Goal: Find specific page/section: Find specific page/section

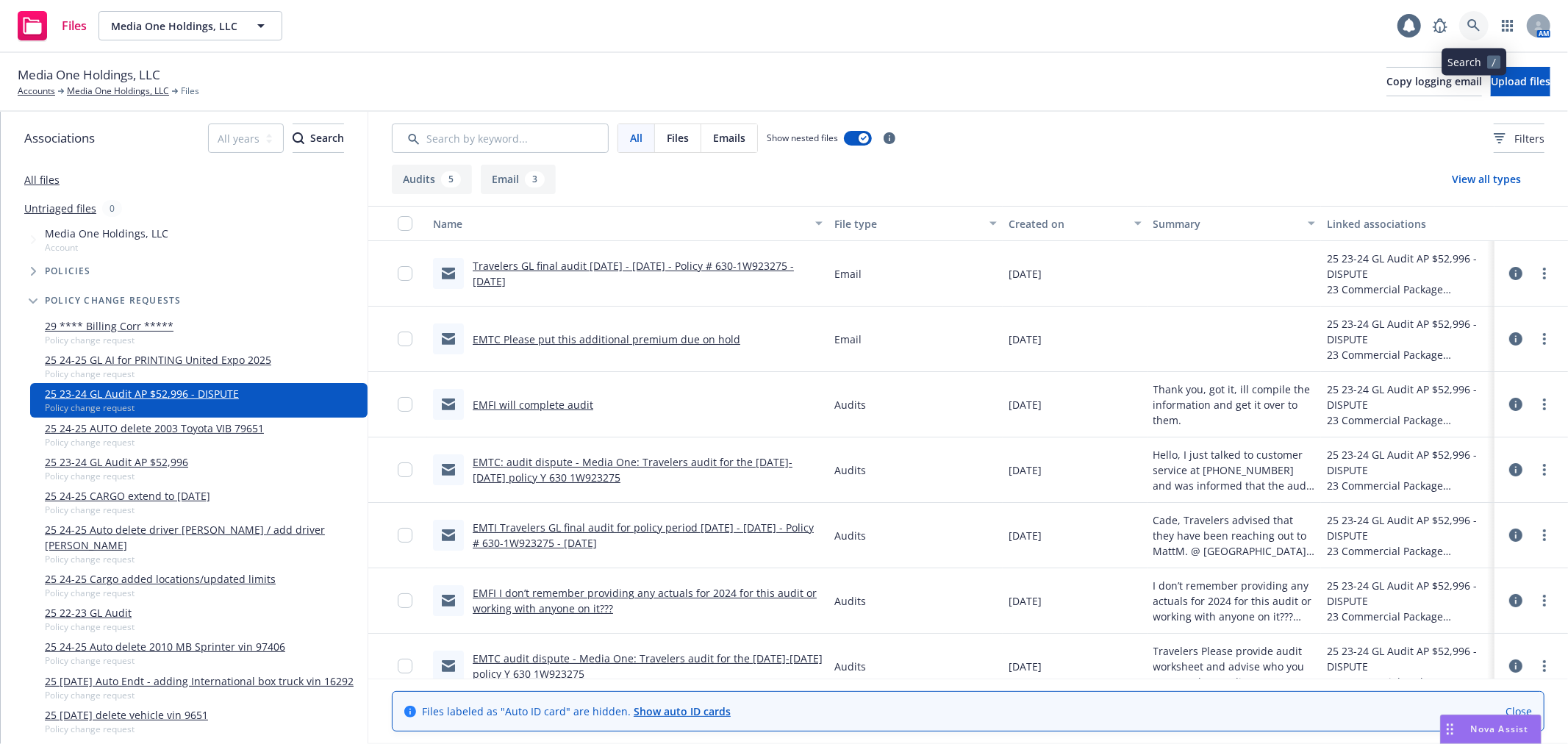
click at [1473, 24] on icon at bounding box center [1473, 25] width 13 height 13
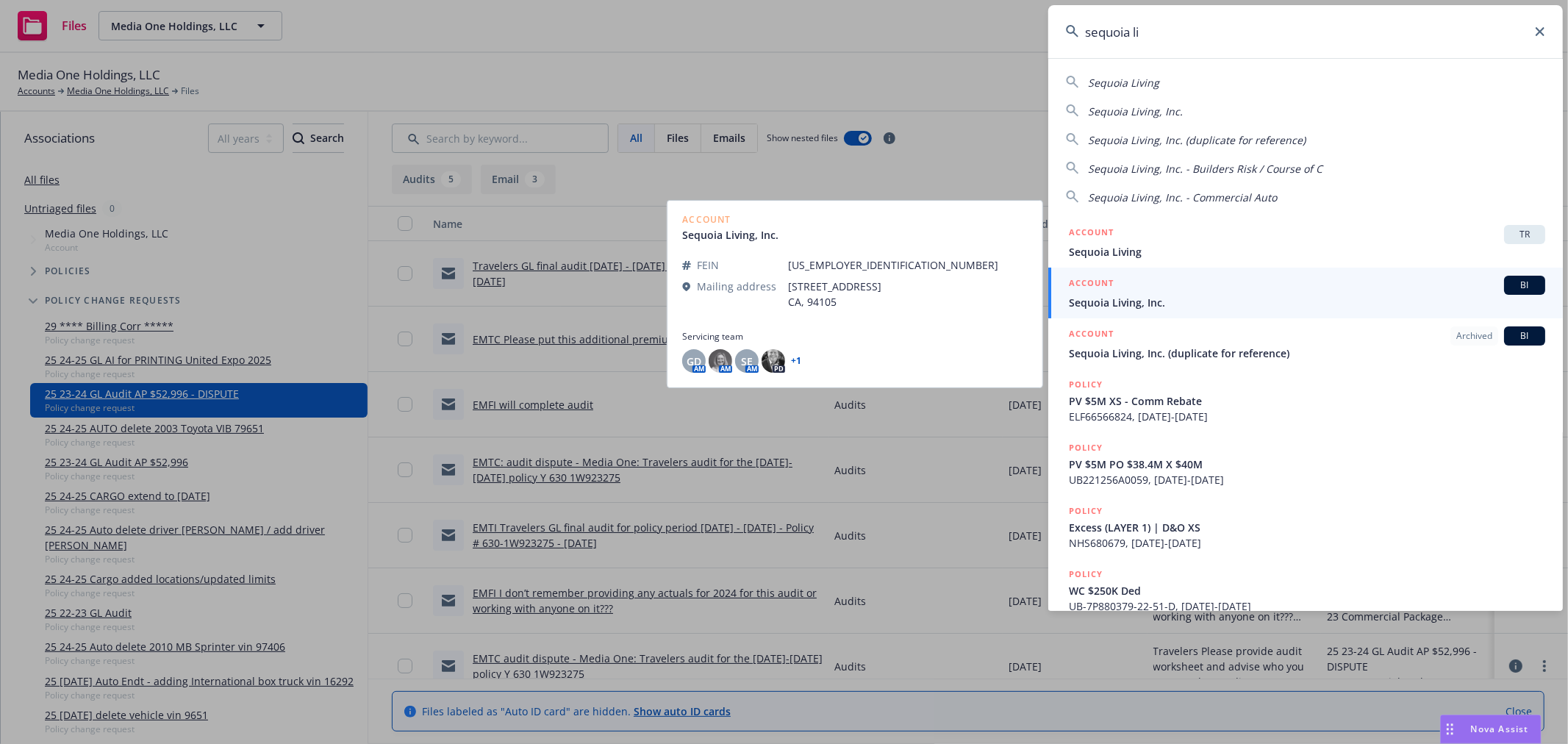
type input "sequoia li"
click at [1261, 290] on div "ACCOUNT BI" at bounding box center [1307, 285] width 477 height 19
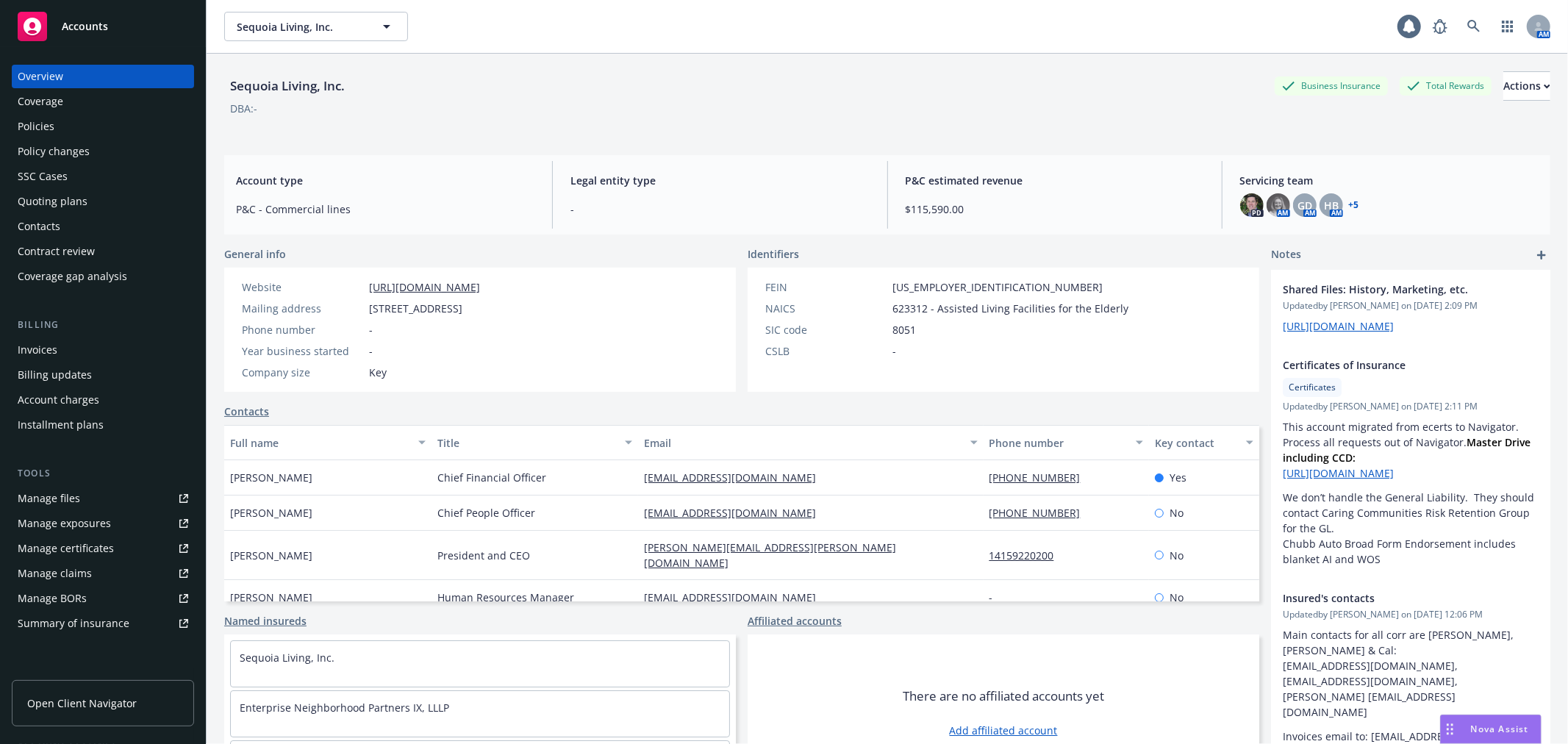
click at [32, 127] on div "Policies" at bounding box center [36, 126] width 37 height 24
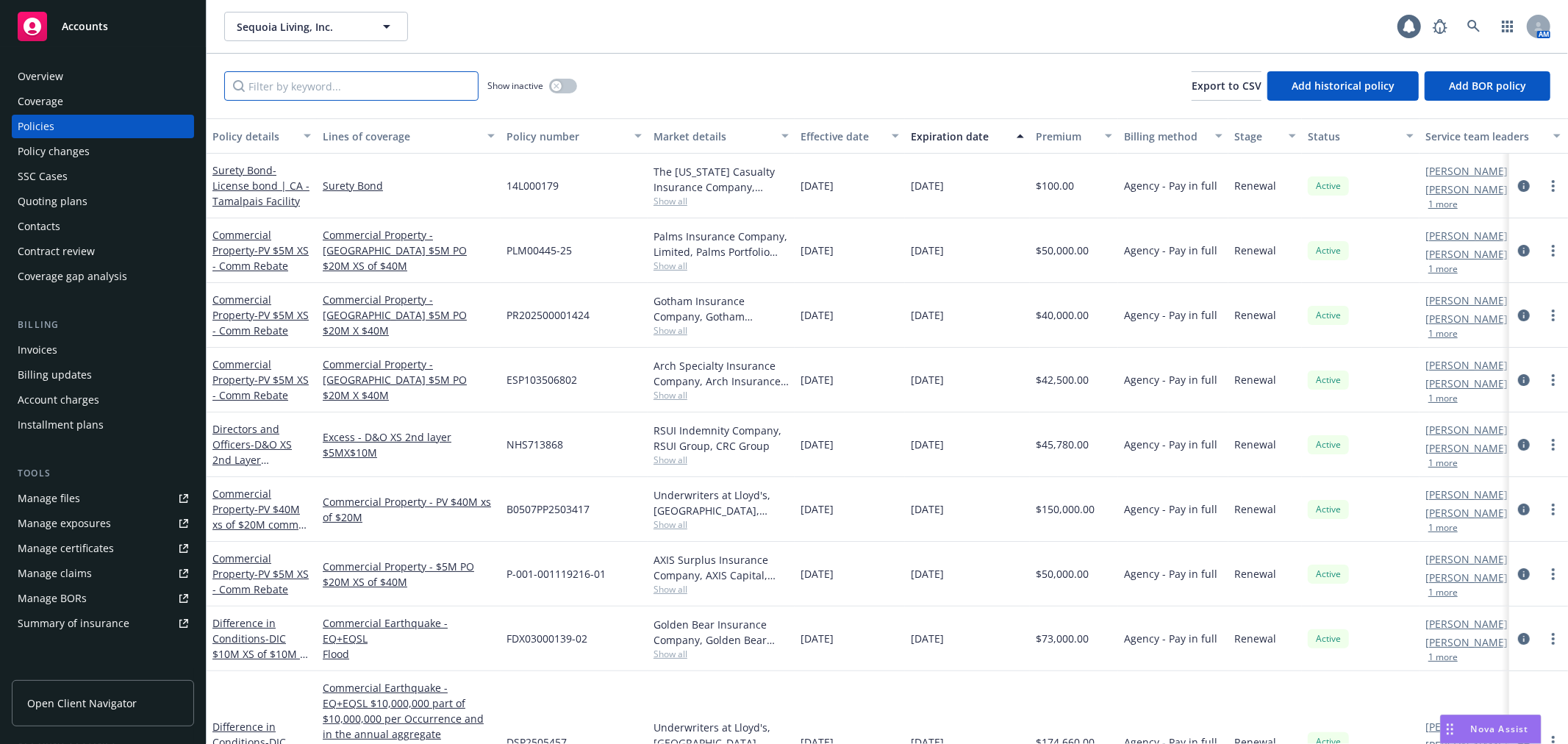
click at [303, 92] on input "Filter by keyword..." at bounding box center [352, 86] width 254 height 29
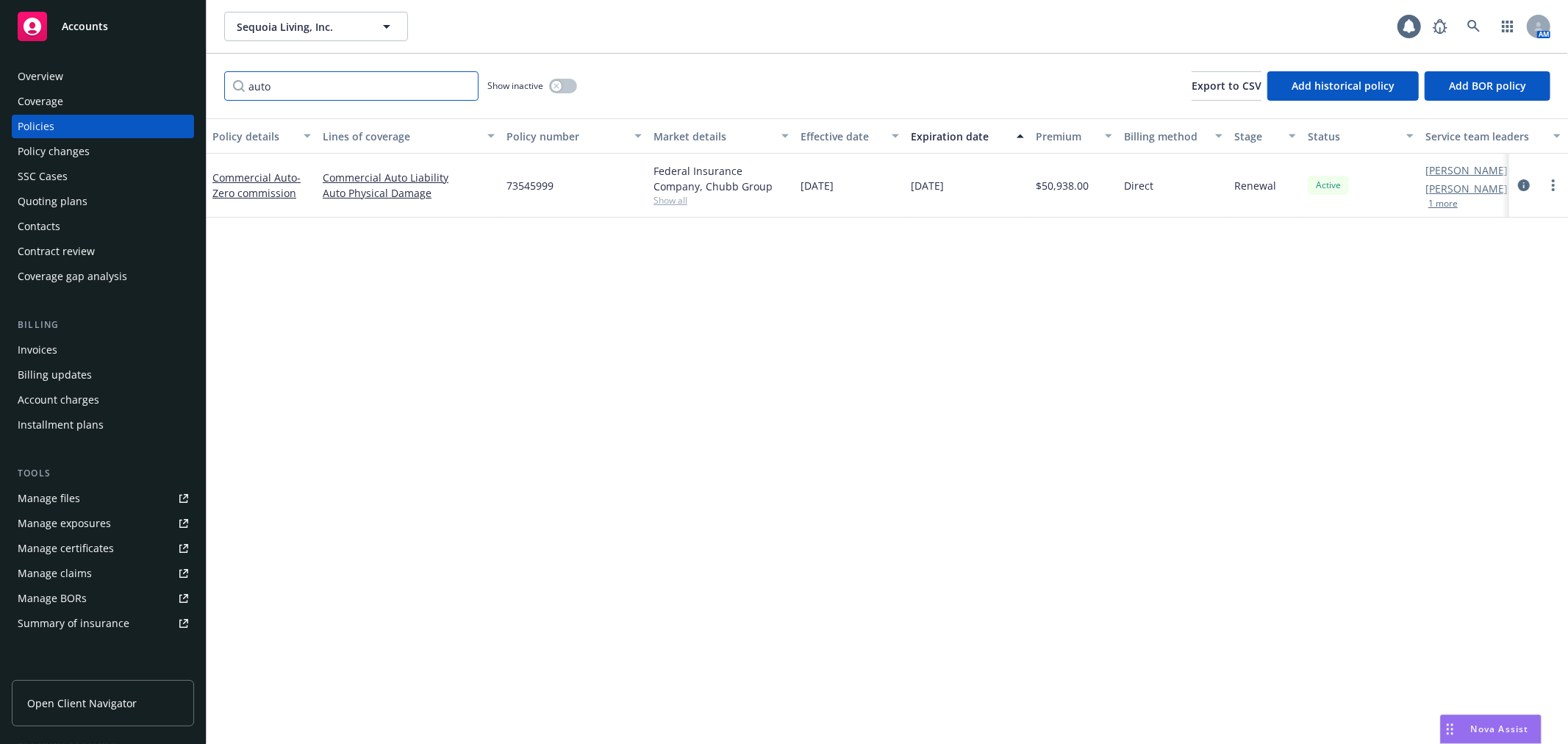
type input "auto"
click at [530, 179] on span "73545999" at bounding box center [530, 185] width 47 height 15
copy span "73545999"
click at [235, 181] on link "Commercial Auto - Zero commission" at bounding box center [256, 185] width 88 height 29
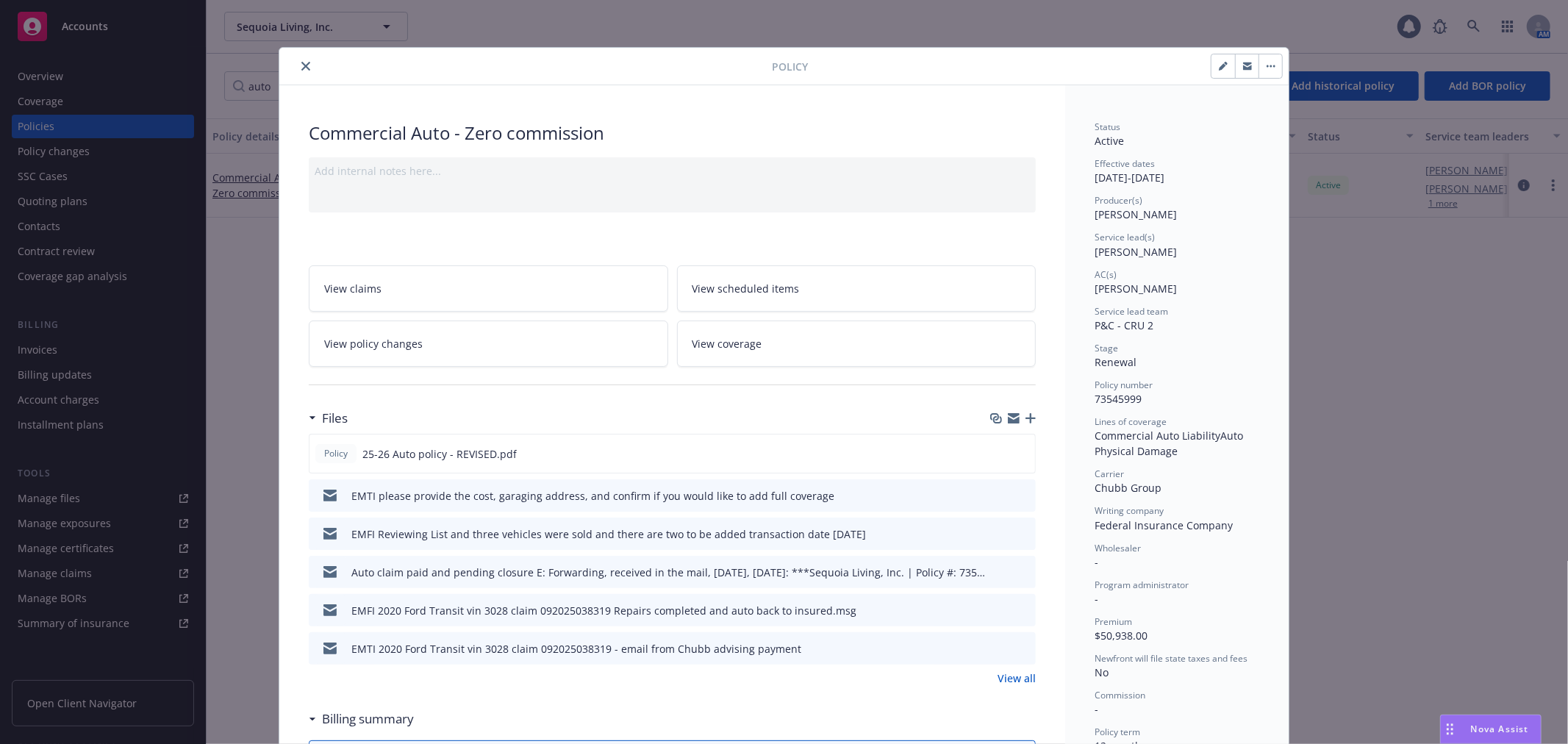
click at [1002, 678] on link "View all" at bounding box center [1017, 678] width 38 height 15
